Goal: Information Seeking & Learning: Stay updated

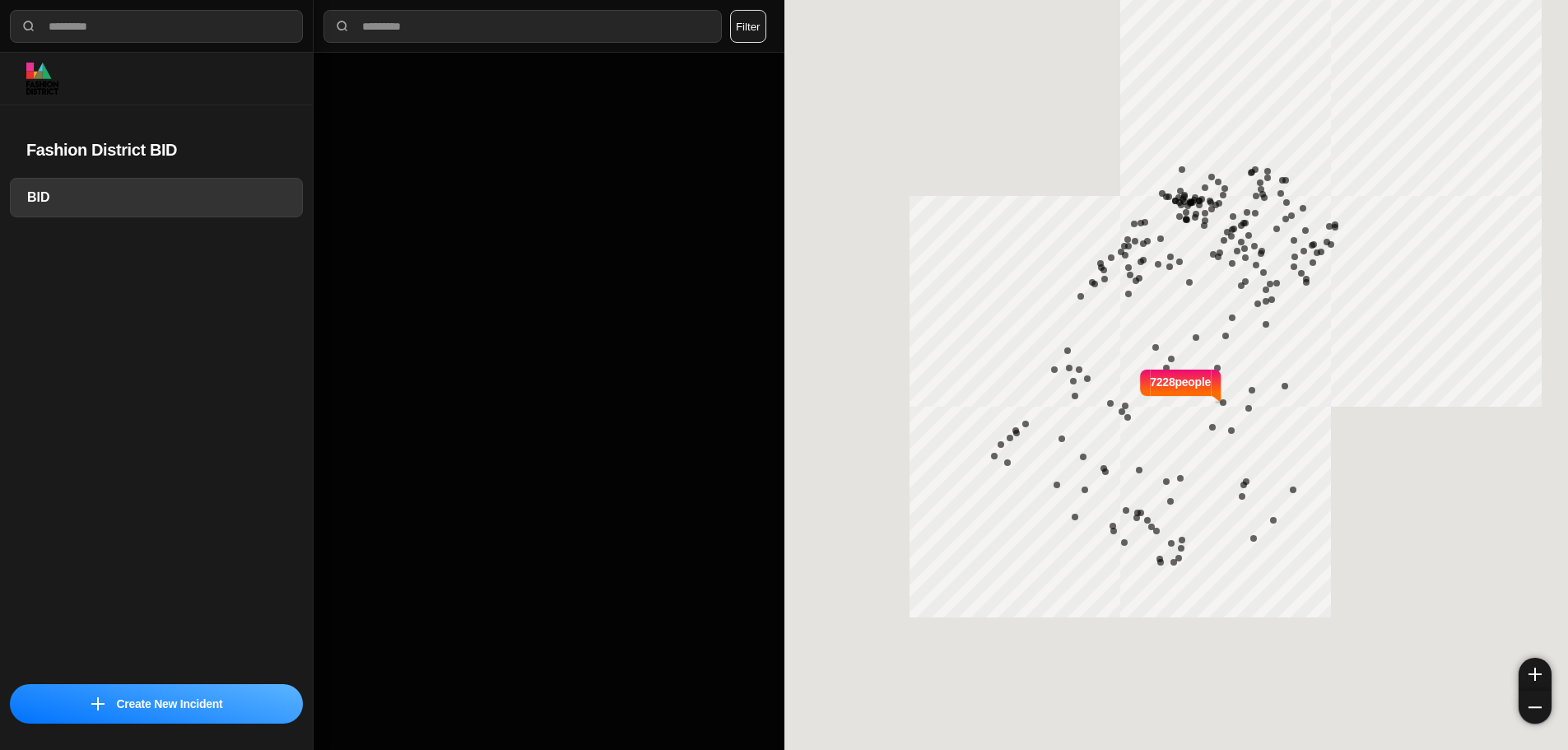
select select "*"
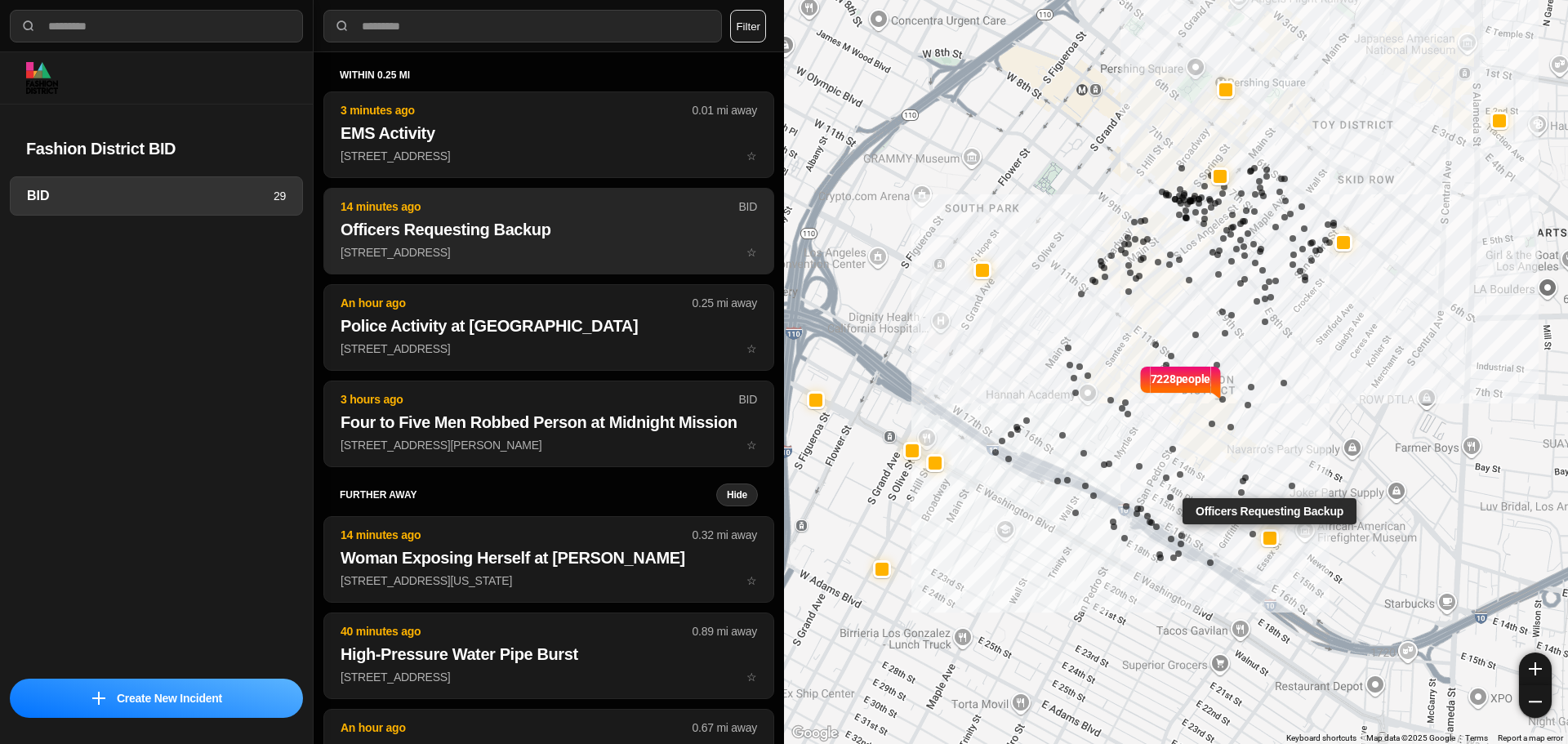
click at [516, 234] on h2 "Officers Requesting Backup" at bounding box center [548, 229] width 417 height 23
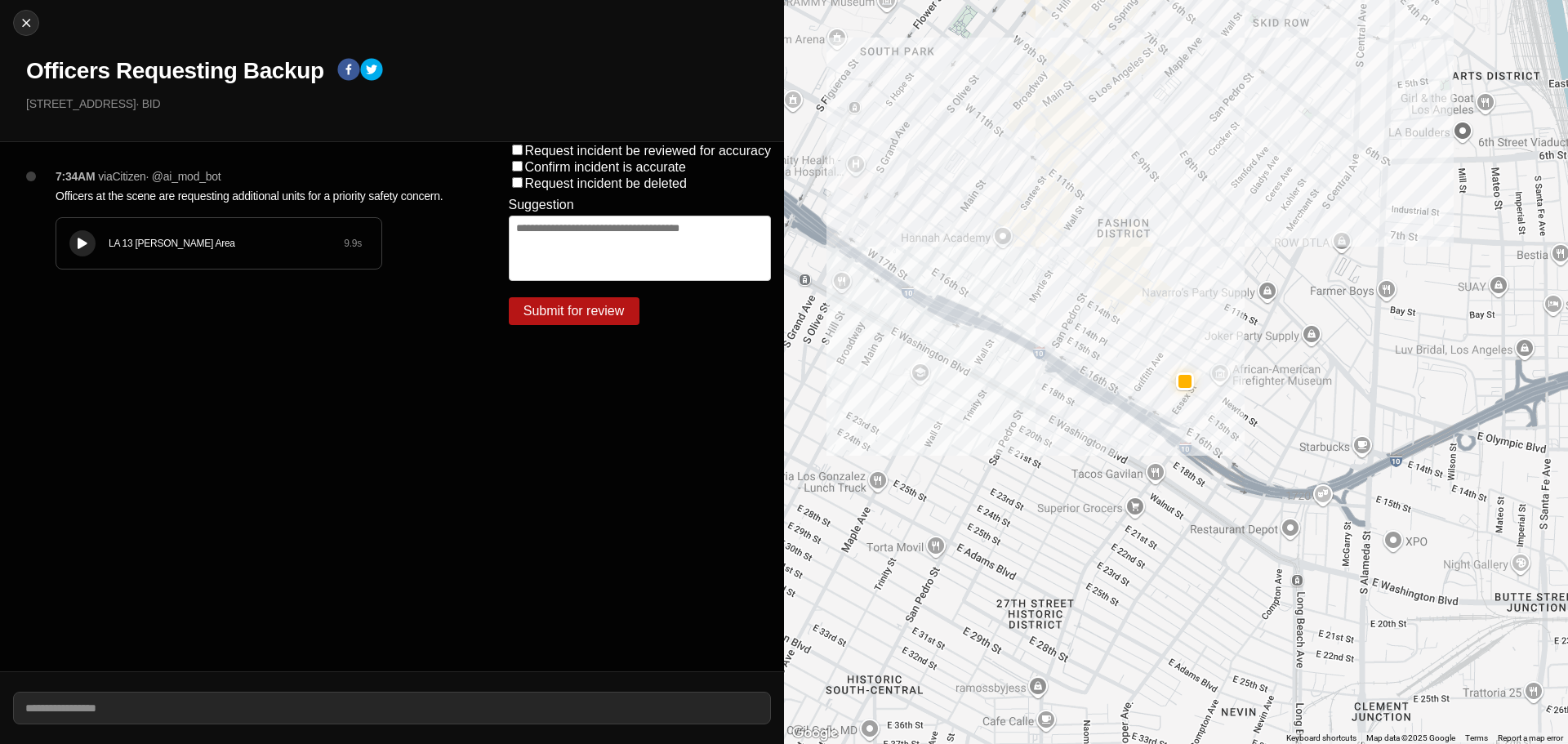
click at [65, 246] on div "LA 13 Newton Area 9.9 s" at bounding box center [218, 244] width 325 height 51
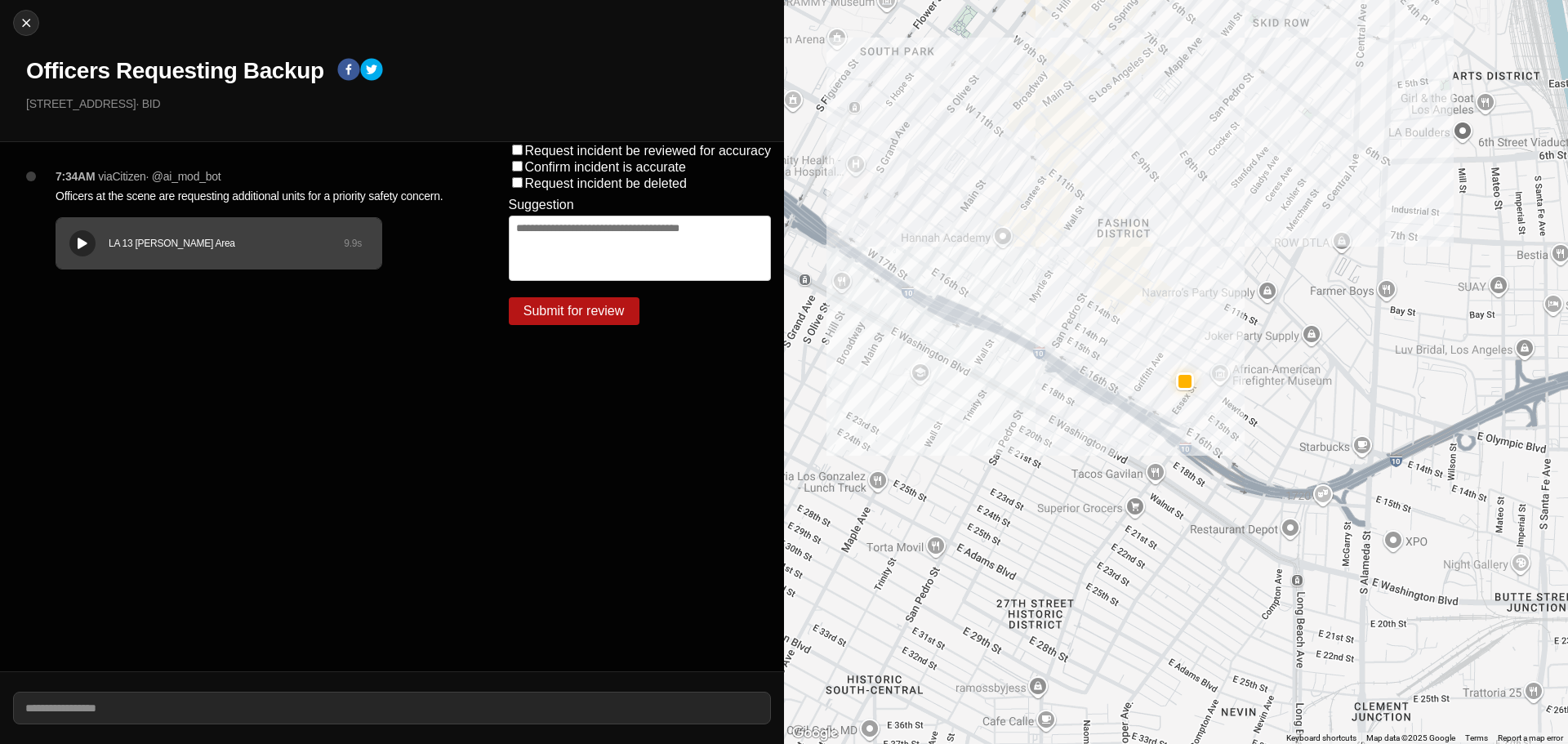
click at [212, 243] on div "LA 13 Newton Area" at bounding box center [226, 243] width 235 height 13
drag, startPoint x: 219, startPoint y: 247, endPoint x: 210, endPoint y: 248, distance: 9.1
click at [218, 247] on div "LA 13 Newton Area" at bounding box center [226, 243] width 235 height 13
click at [88, 247] on div at bounding box center [82, 244] width 16 height 12
click at [26, 25] on img at bounding box center [25, 22] width 16 height 16
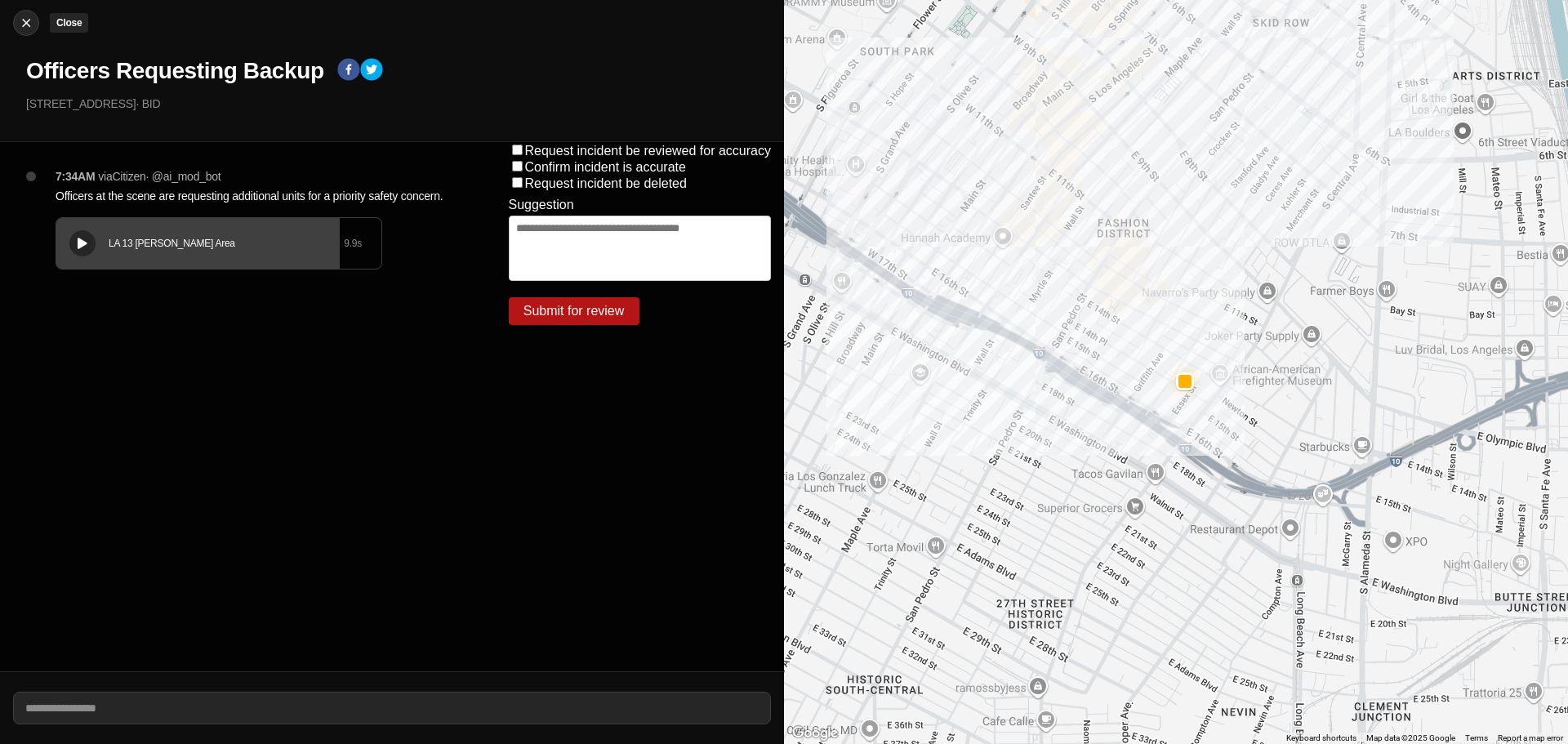
select select "*"
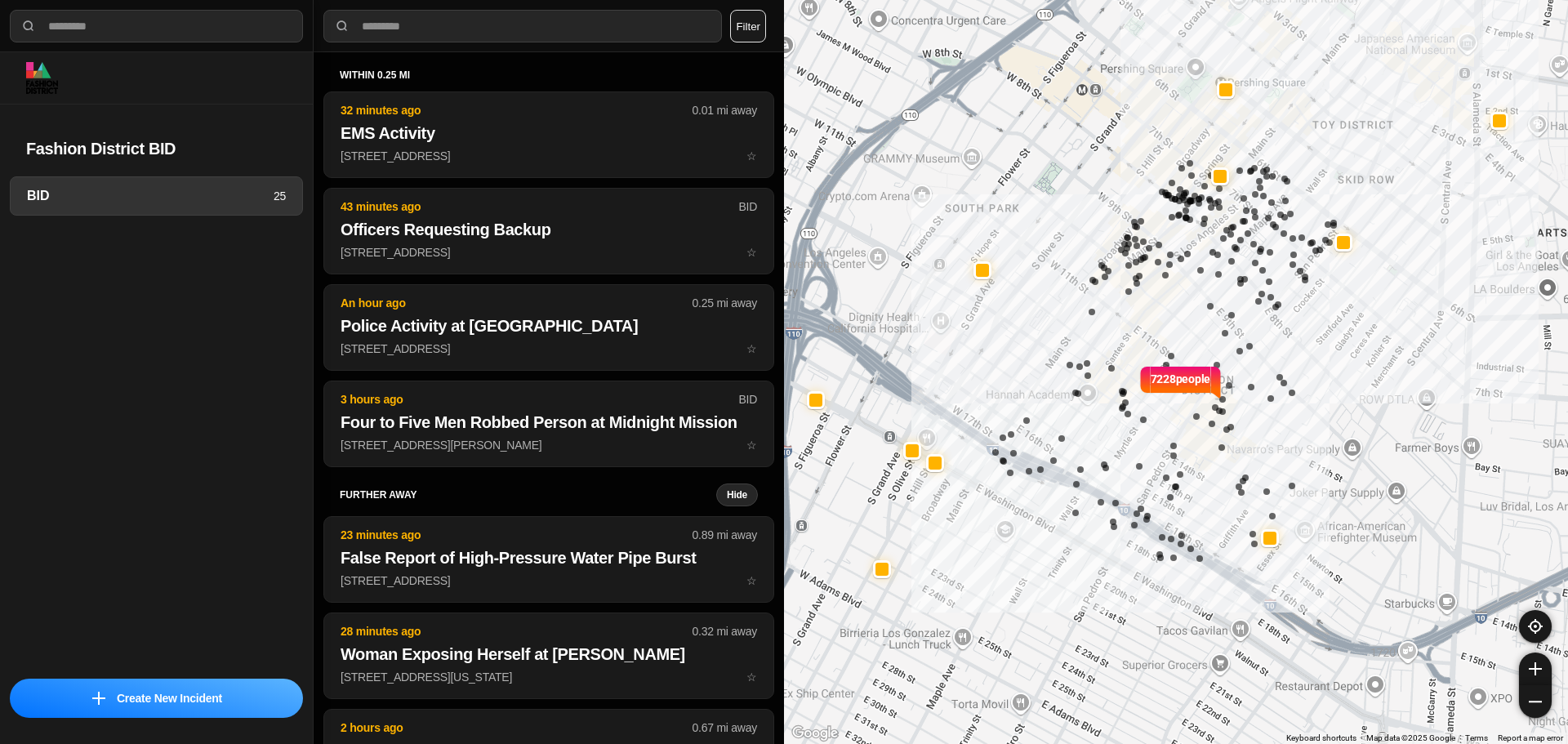
select select "*"
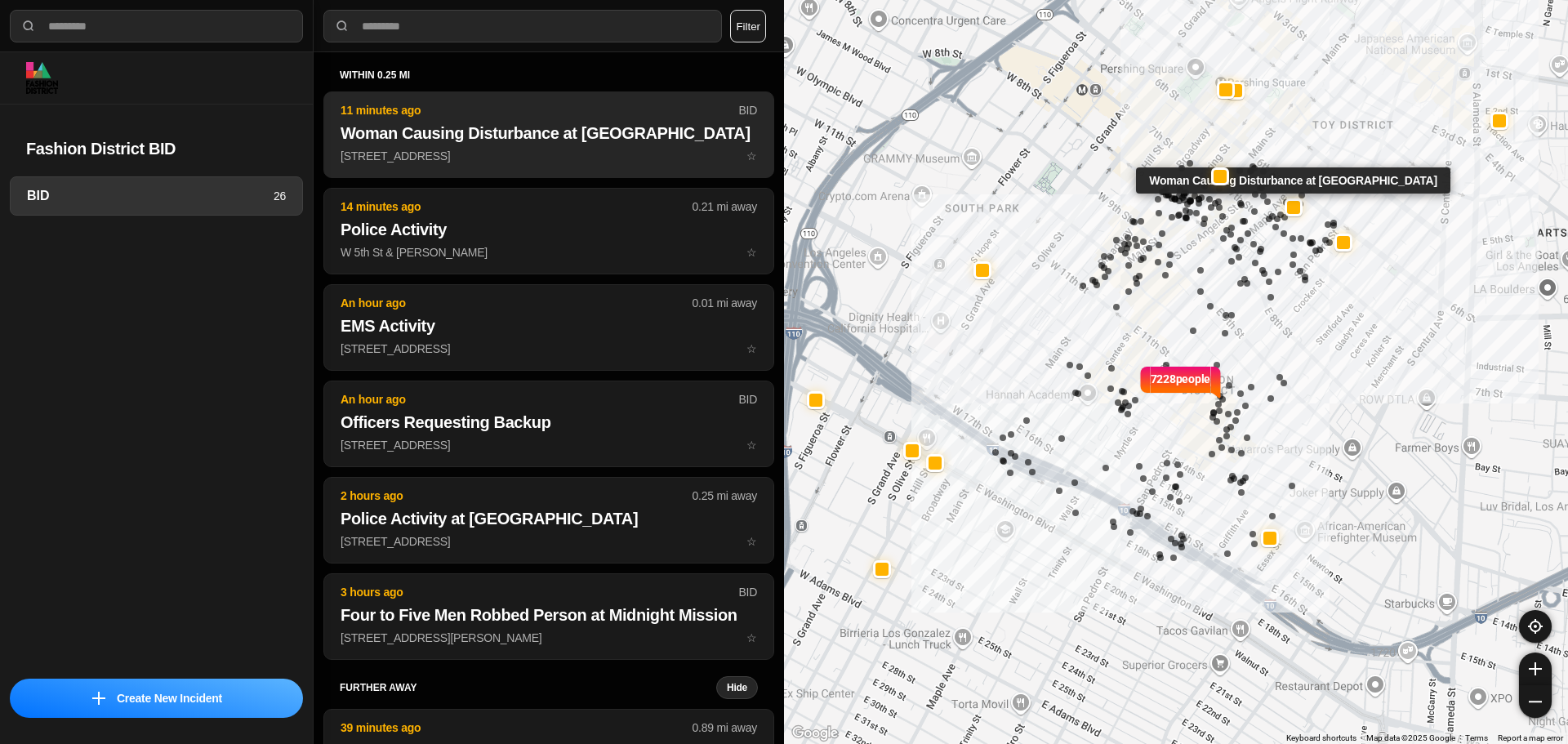
click at [441, 150] on p "632 Maple Ave ☆" at bounding box center [548, 155] width 417 height 16
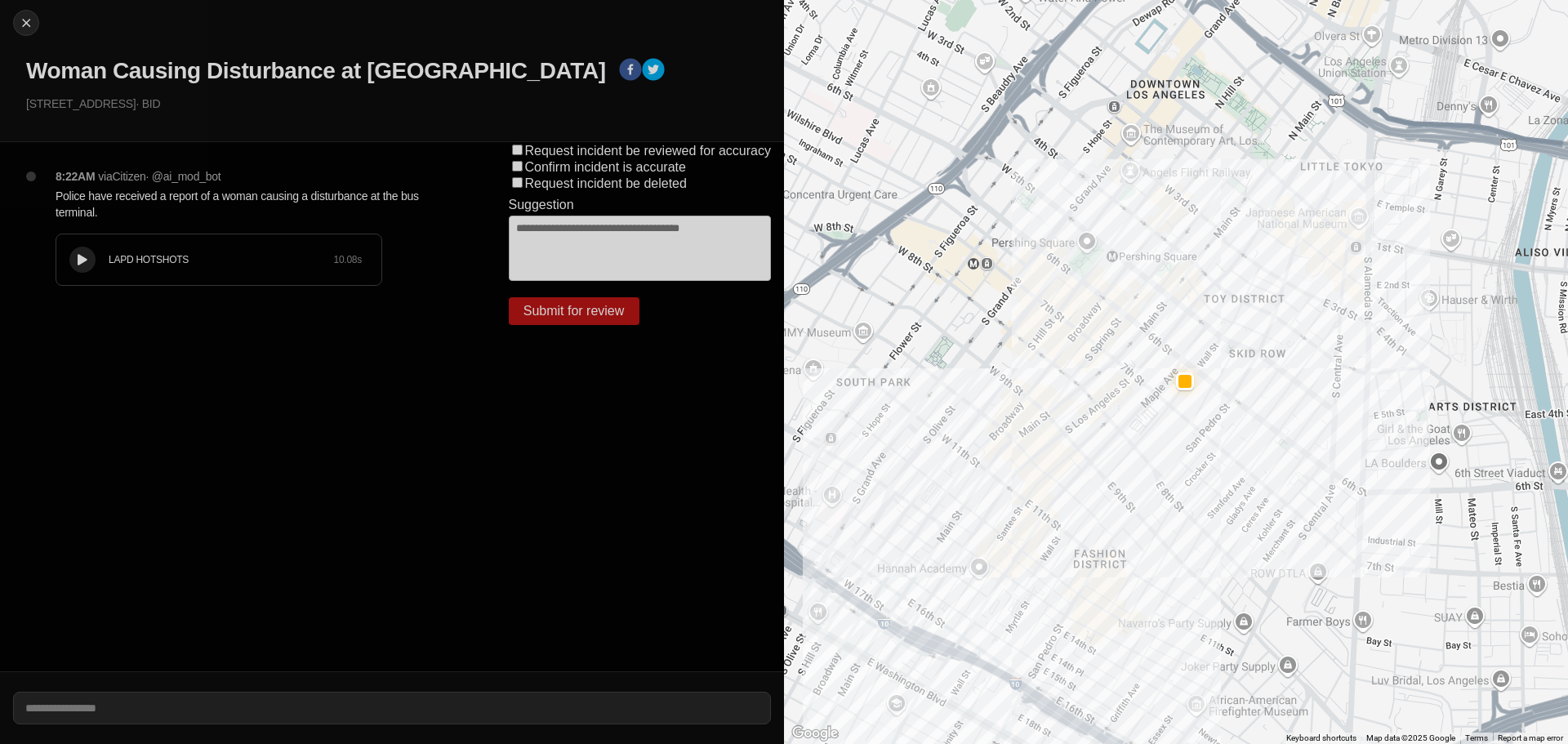
click at [76, 258] on div at bounding box center [82, 260] width 16 height 12
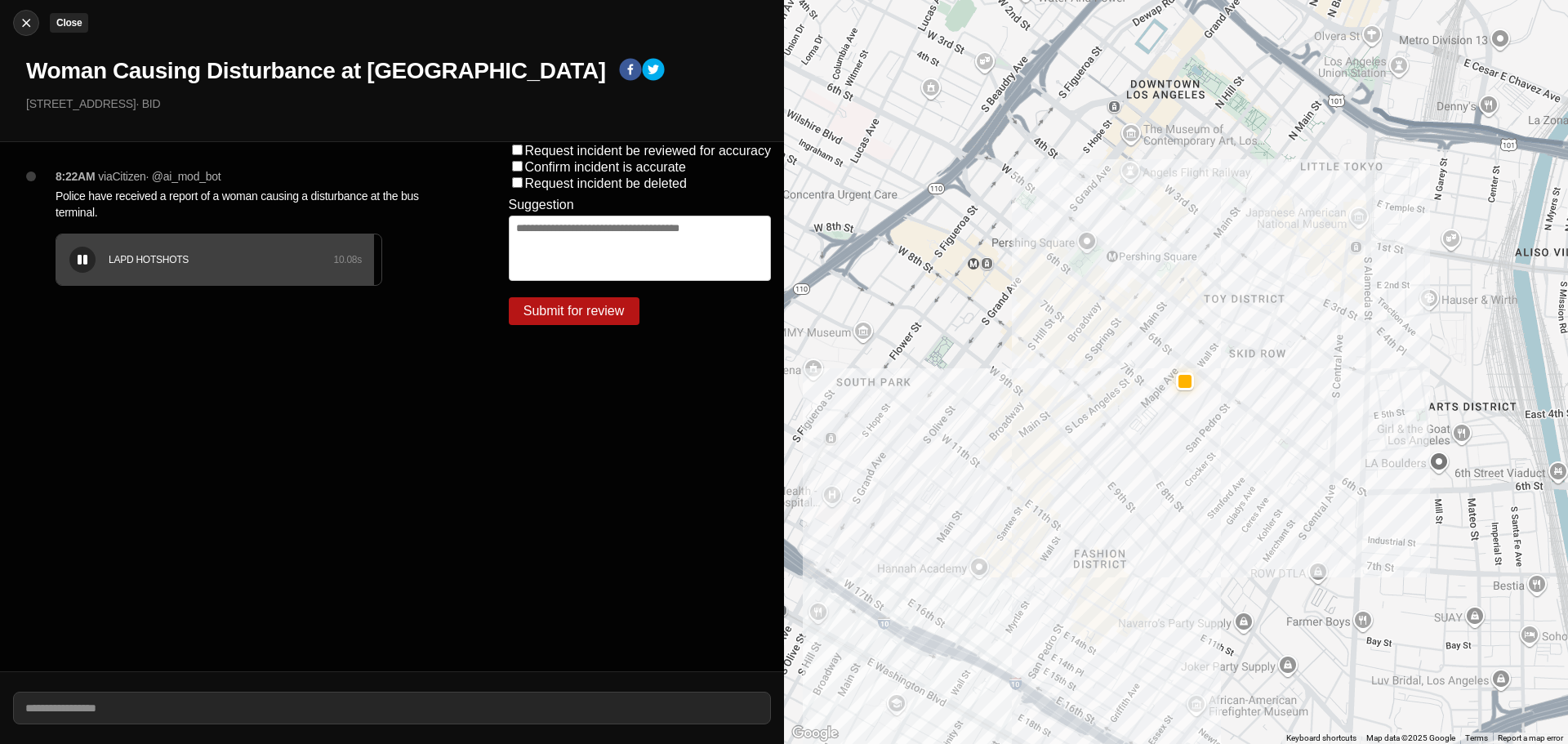
click at [31, 25] on img at bounding box center [25, 22] width 16 height 16
select select "*"
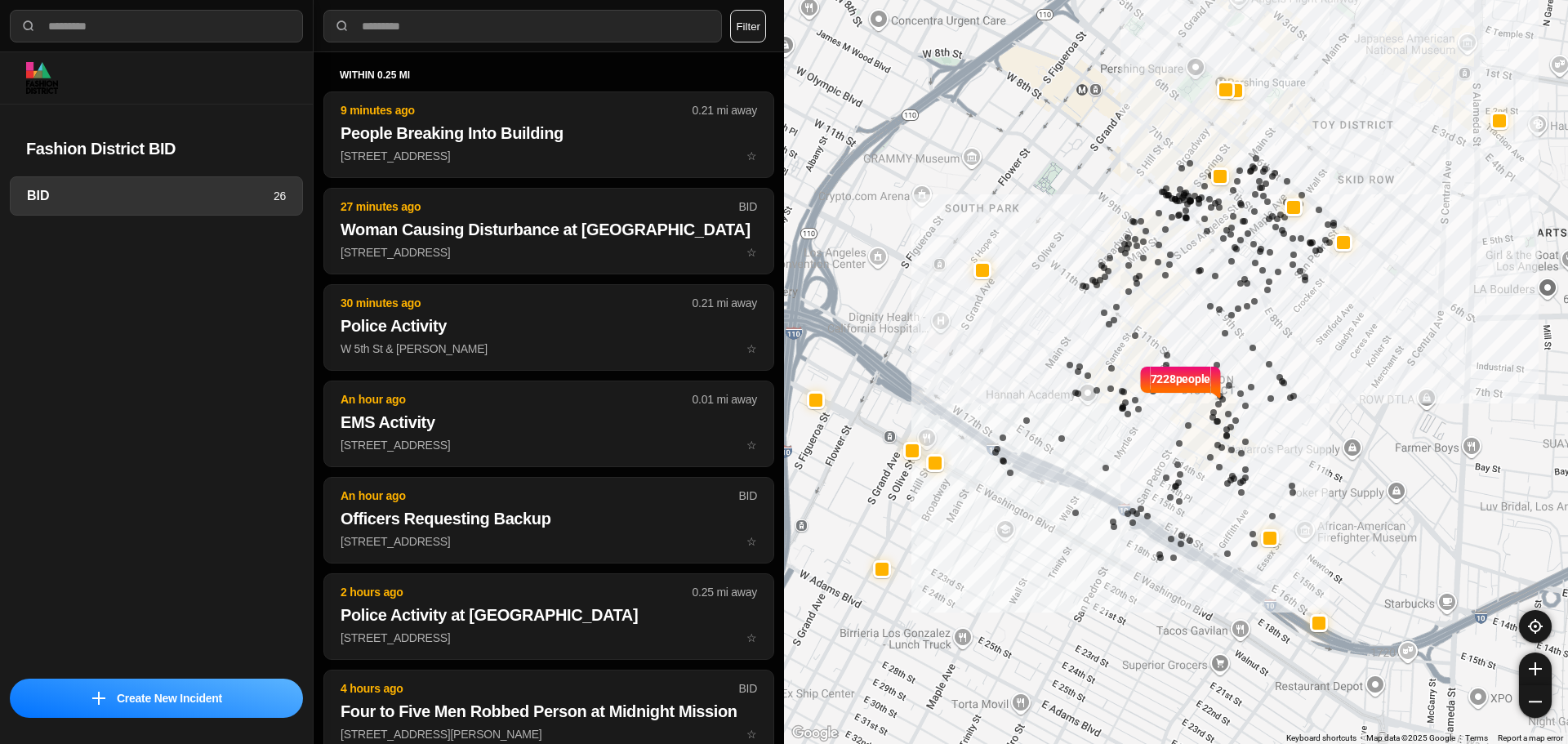
select select "*"
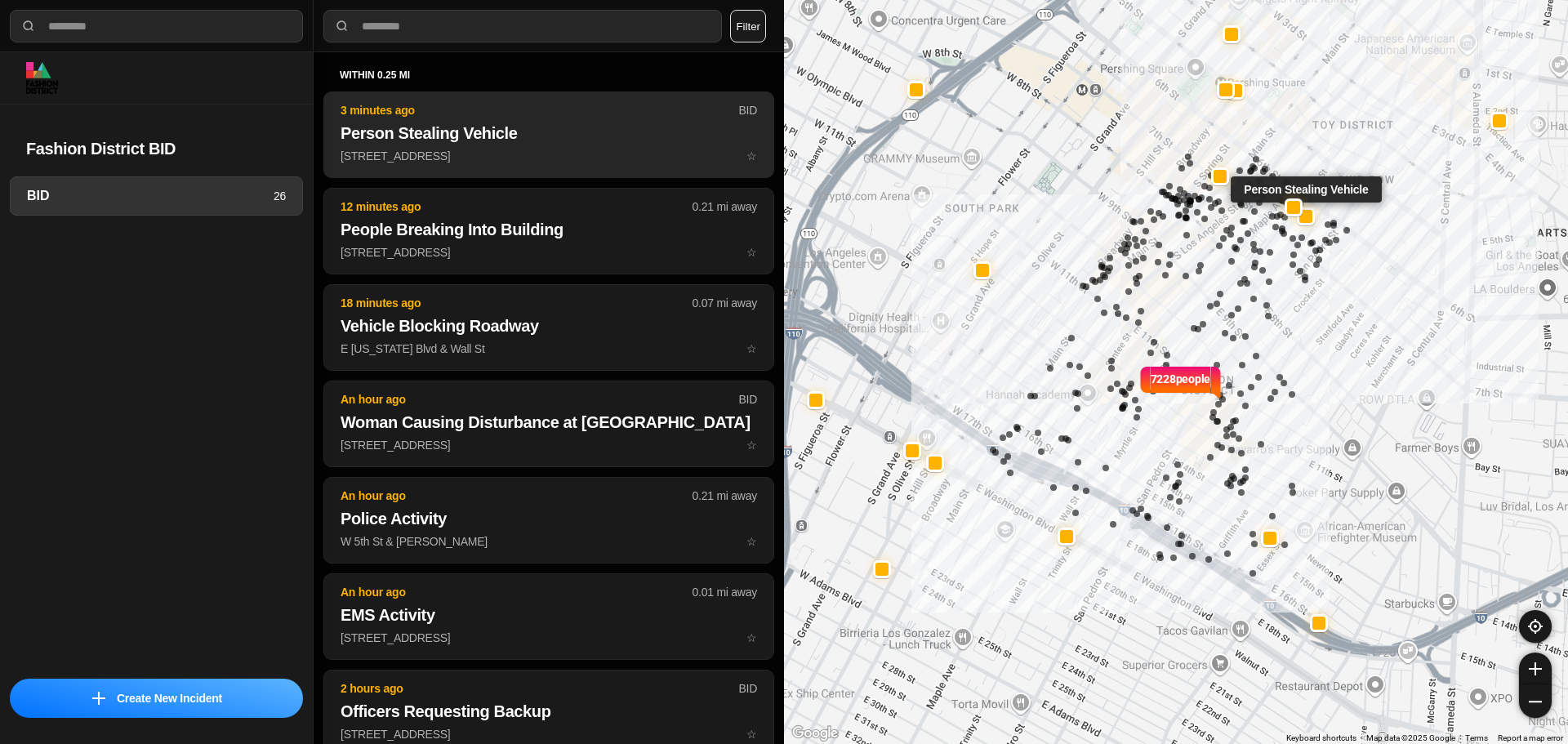
click at [565, 139] on h2 "Person Stealing Vehicle" at bounding box center [548, 132] width 417 height 23
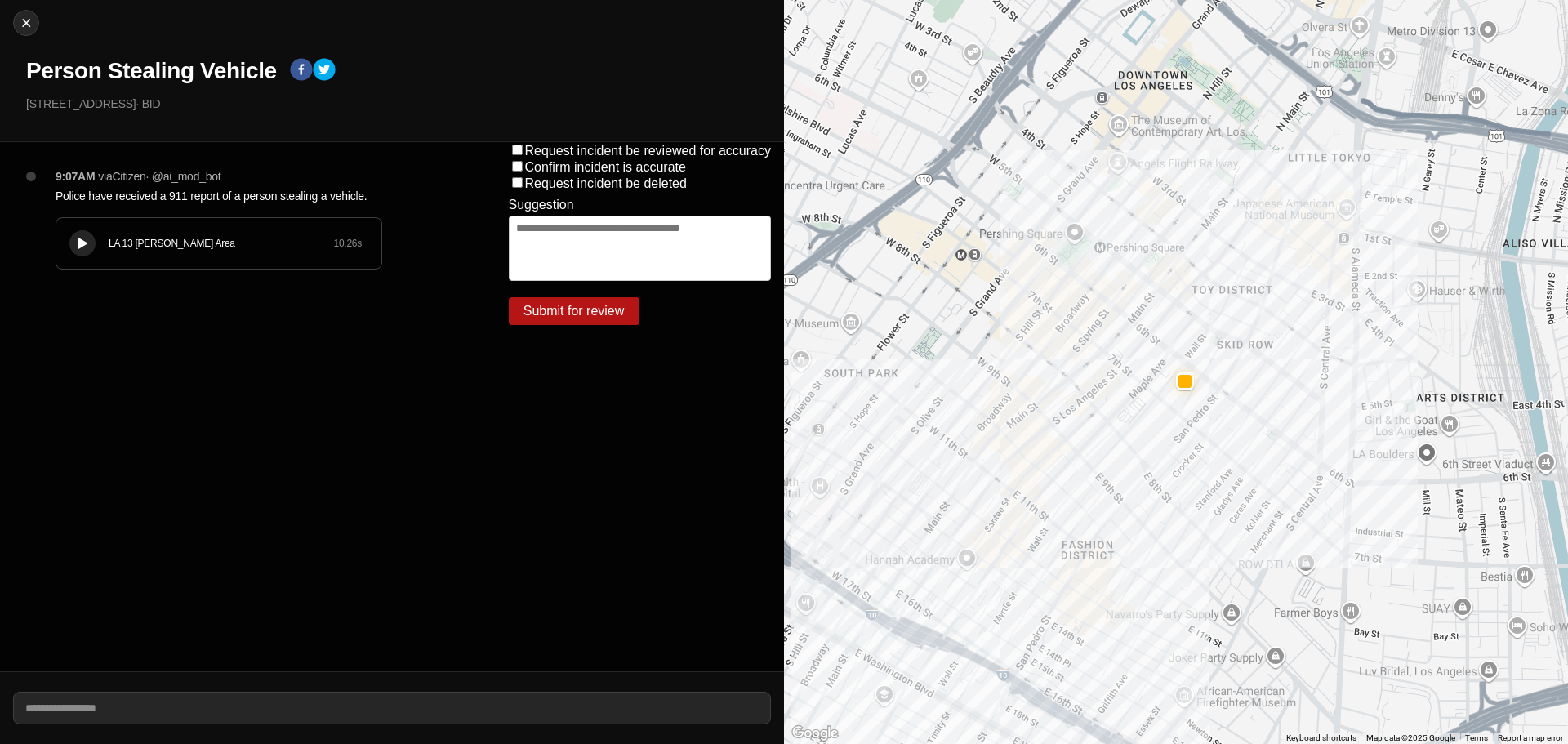
click at [96, 242] on div "LA 13 Newton Area 10.26 s" at bounding box center [218, 244] width 325 height 51
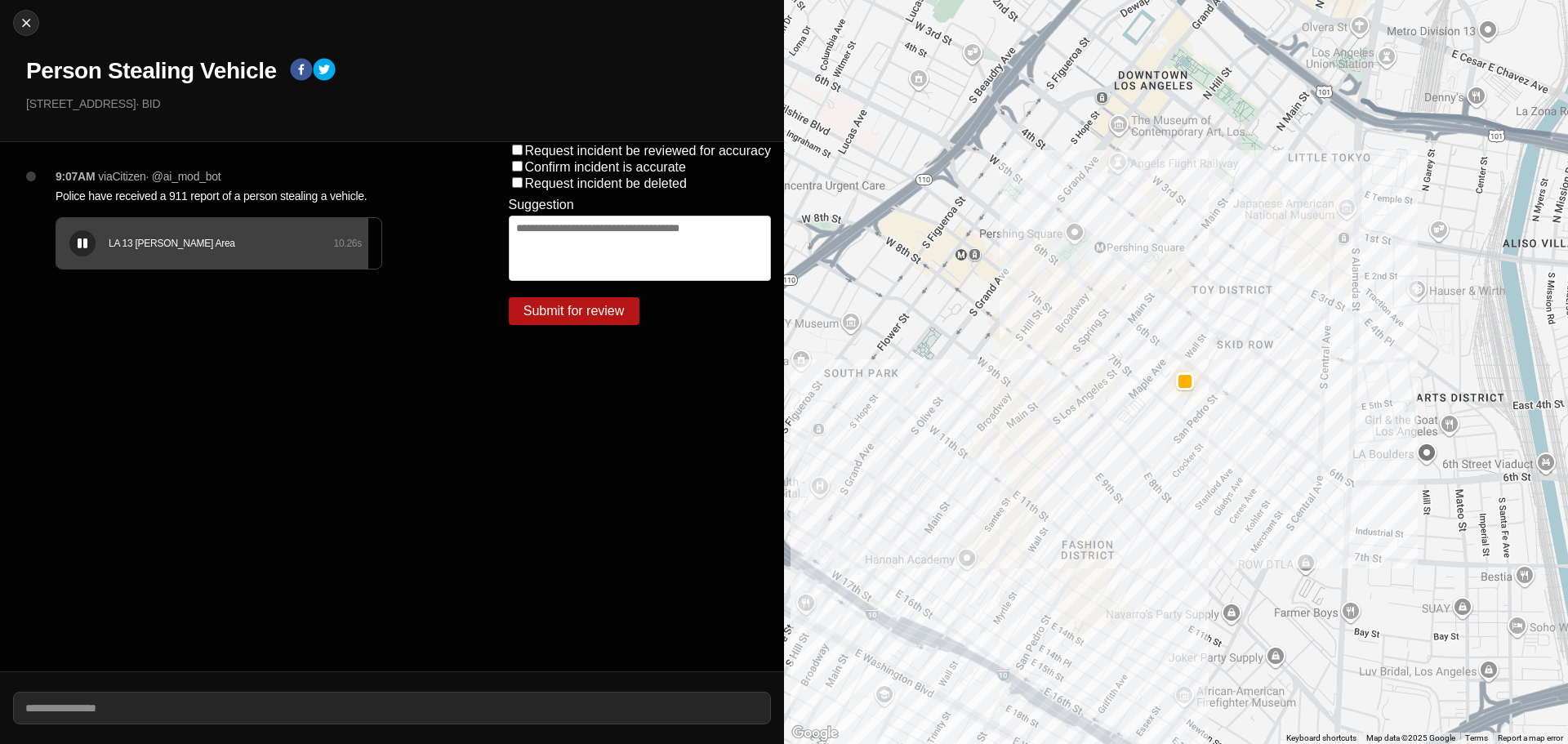
click at [161, 234] on div "LA 13 Newton Area 10.26 s" at bounding box center [218, 244] width 325 height 51
click at [145, 268] on div "LA 13 Newton Area 10.26 s" at bounding box center [218, 244] width 325 height 51
click at [29, 20] on img at bounding box center [25, 22] width 16 height 16
select select "*"
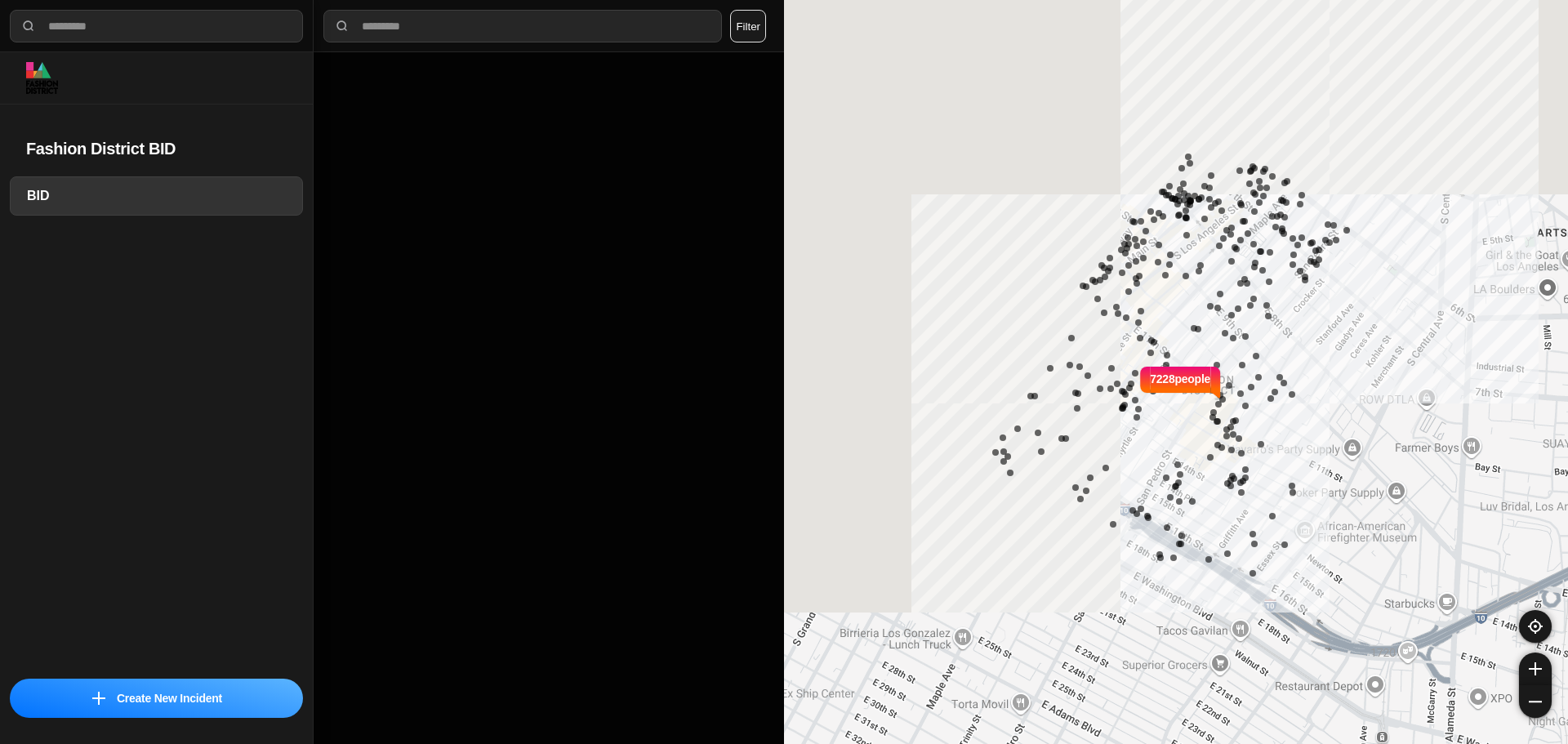
select select "*"
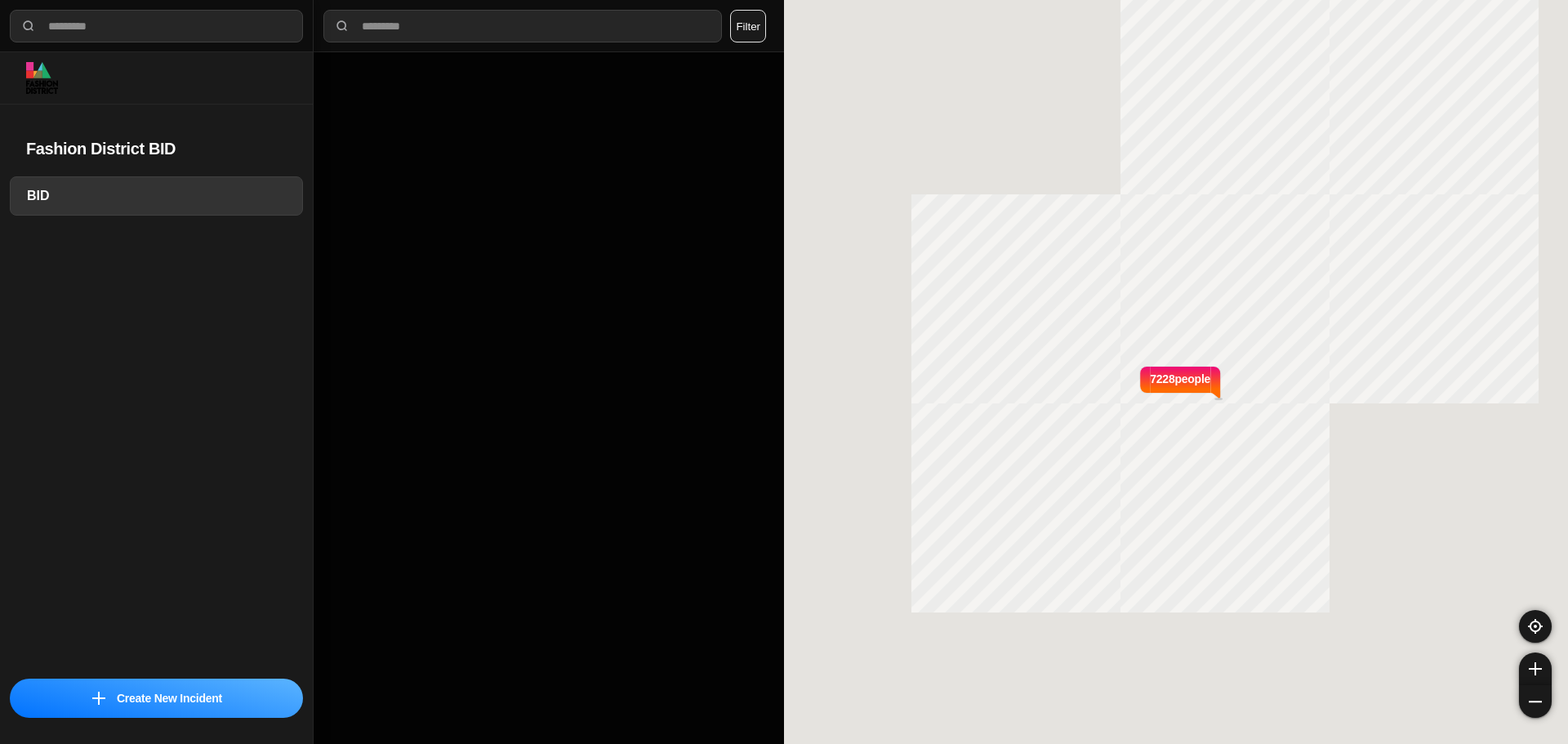
select select "*"
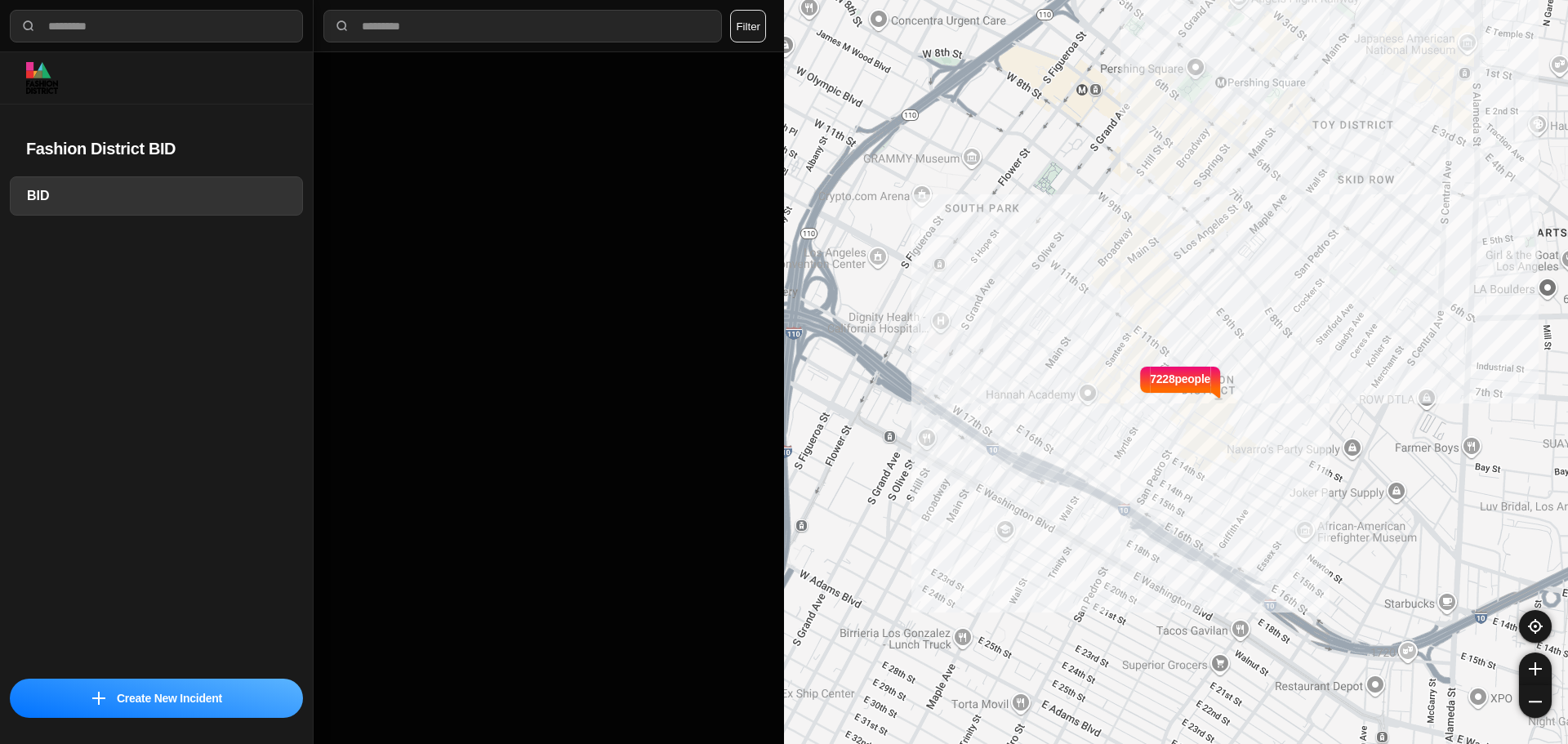
select select "*"
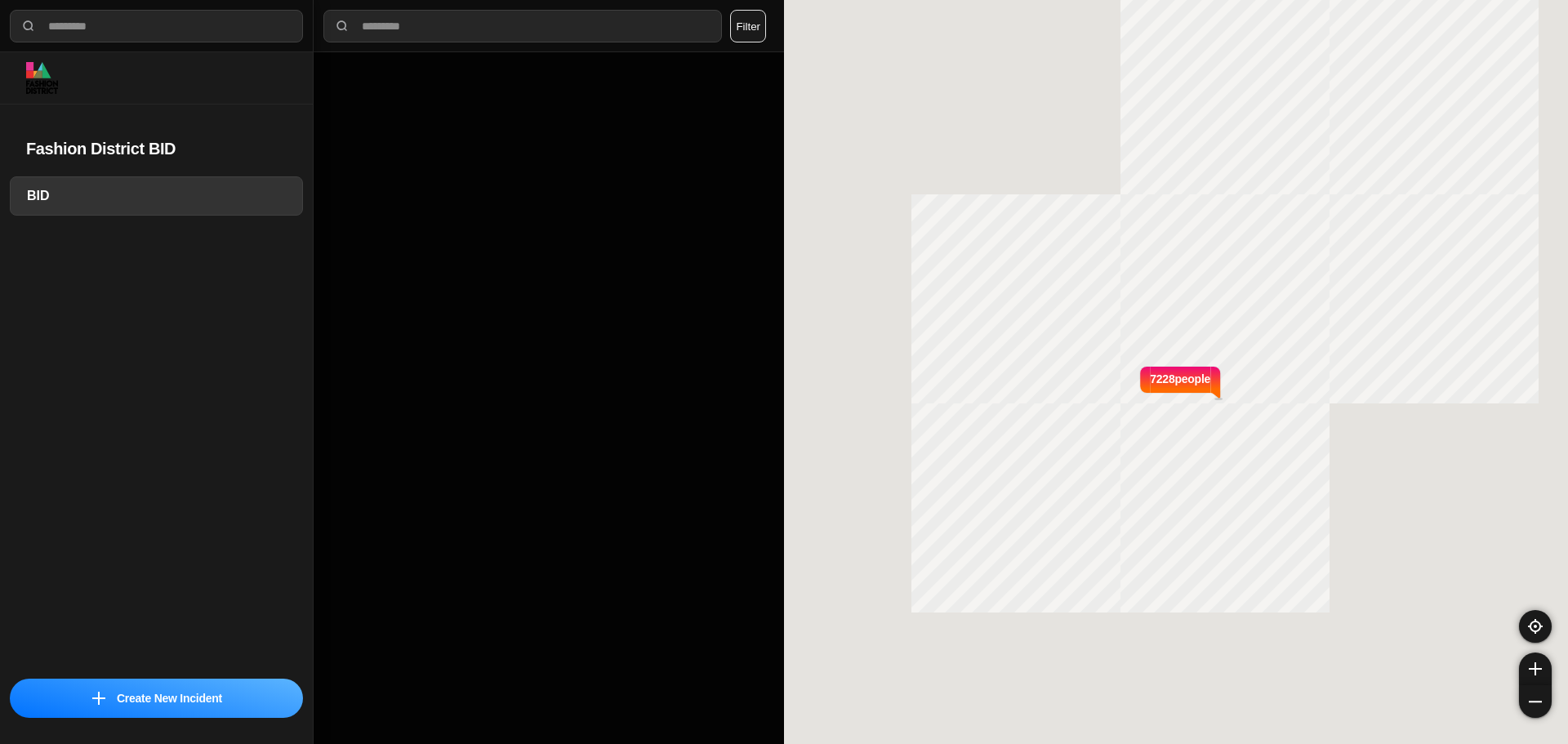
select select "*"
